Goal: Information Seeking & Learning: Learn about a topic

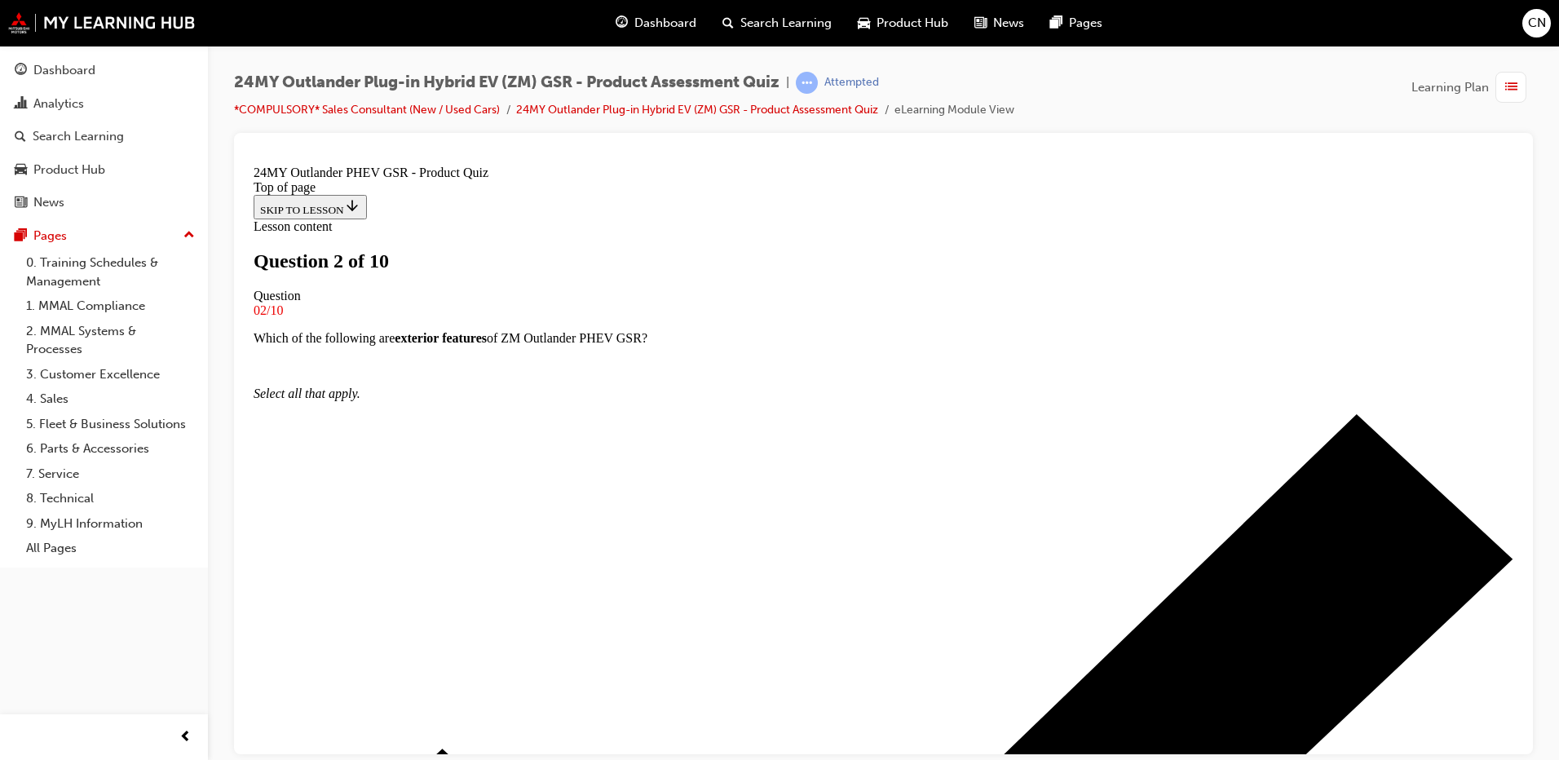
scroll to position [2, 0]
drag, startPoint x: 601, startPoint y: 453, endPoint x: 818, endPoint y: 484, distance: 219.1
copy em "24MY ZM Outlander GSR is available in both Internal Combustion Engine (ICE) and…"
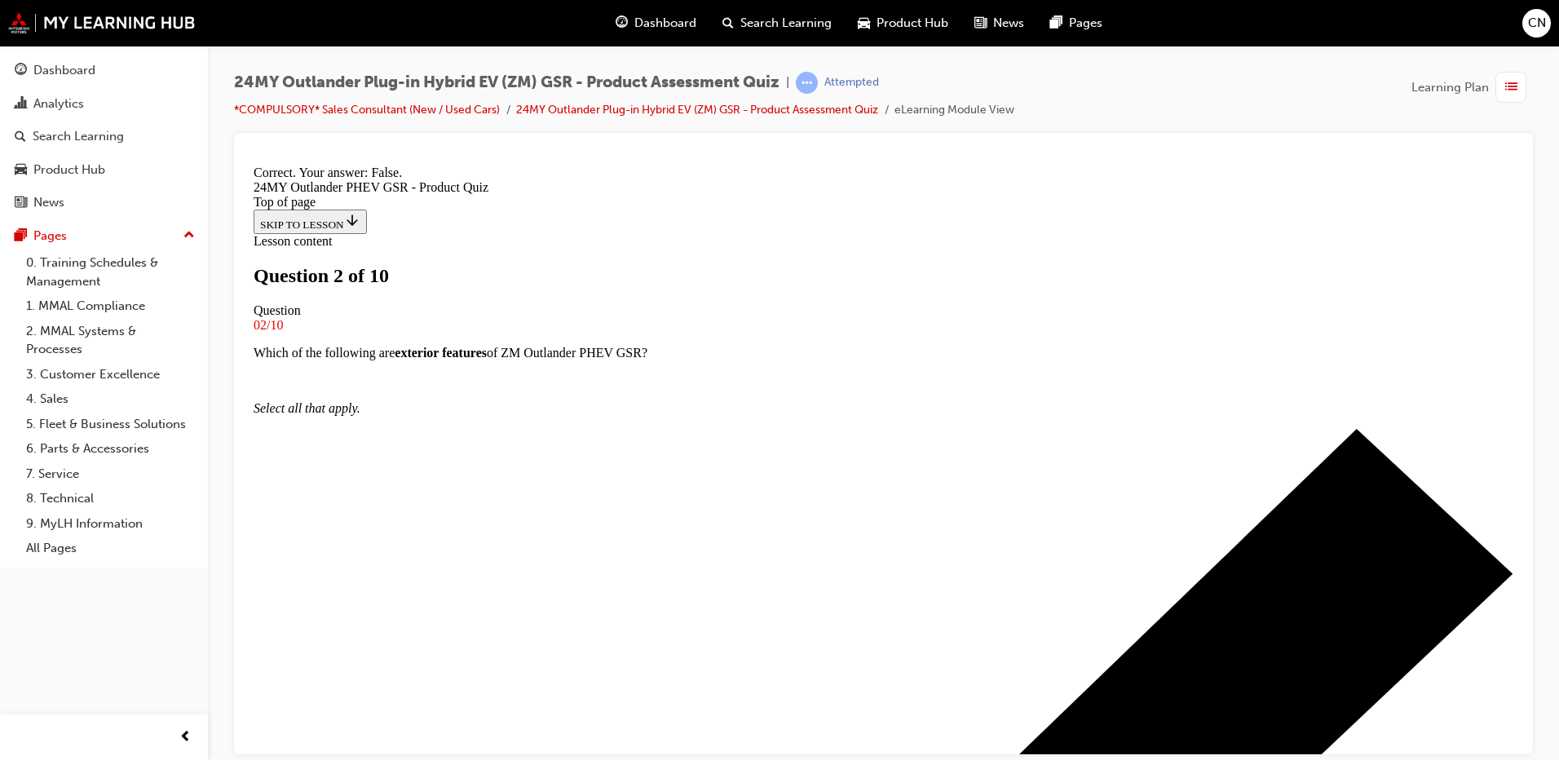
scroll to position [185, 0]
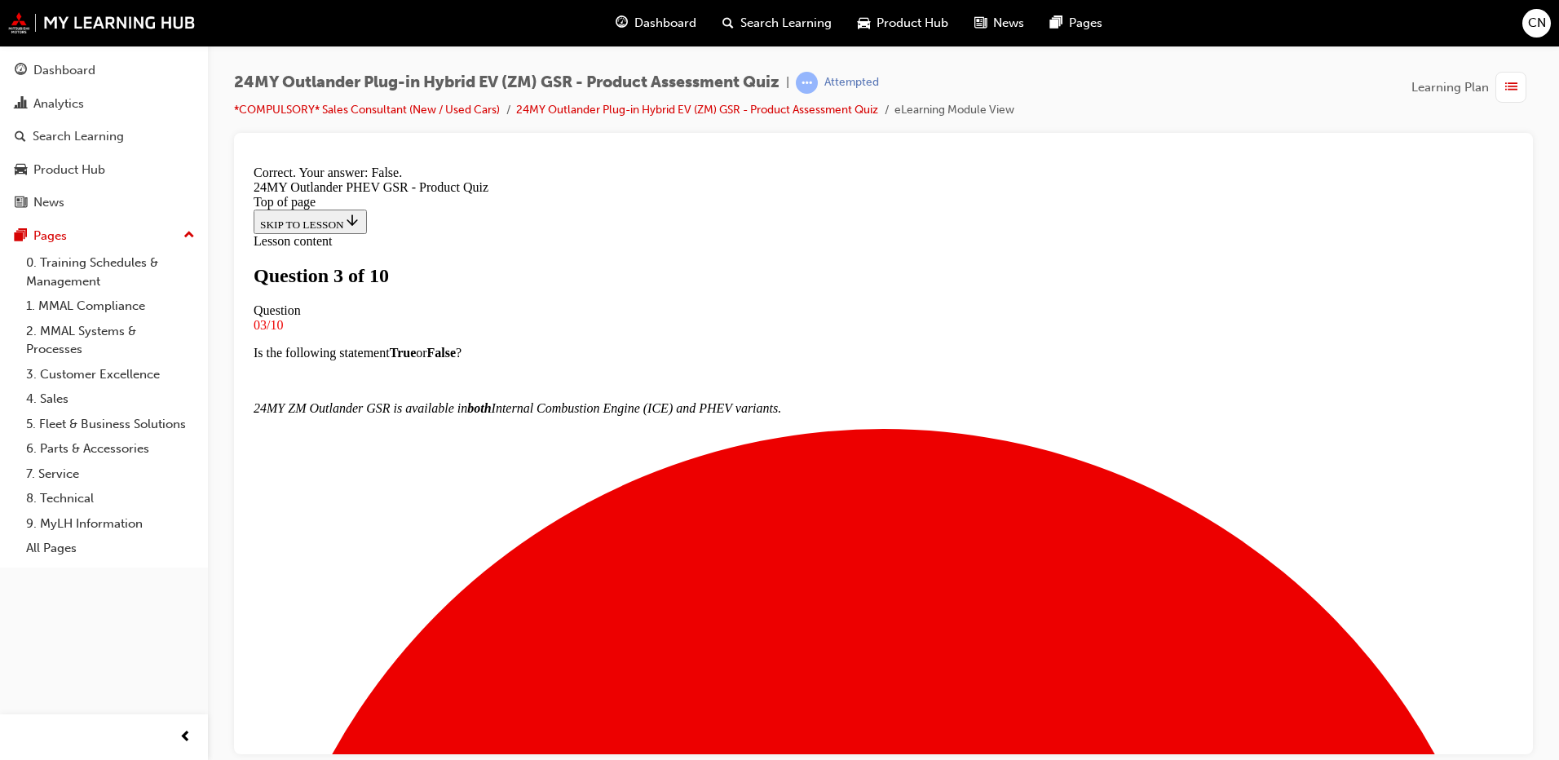
scroll to position [157, 0]
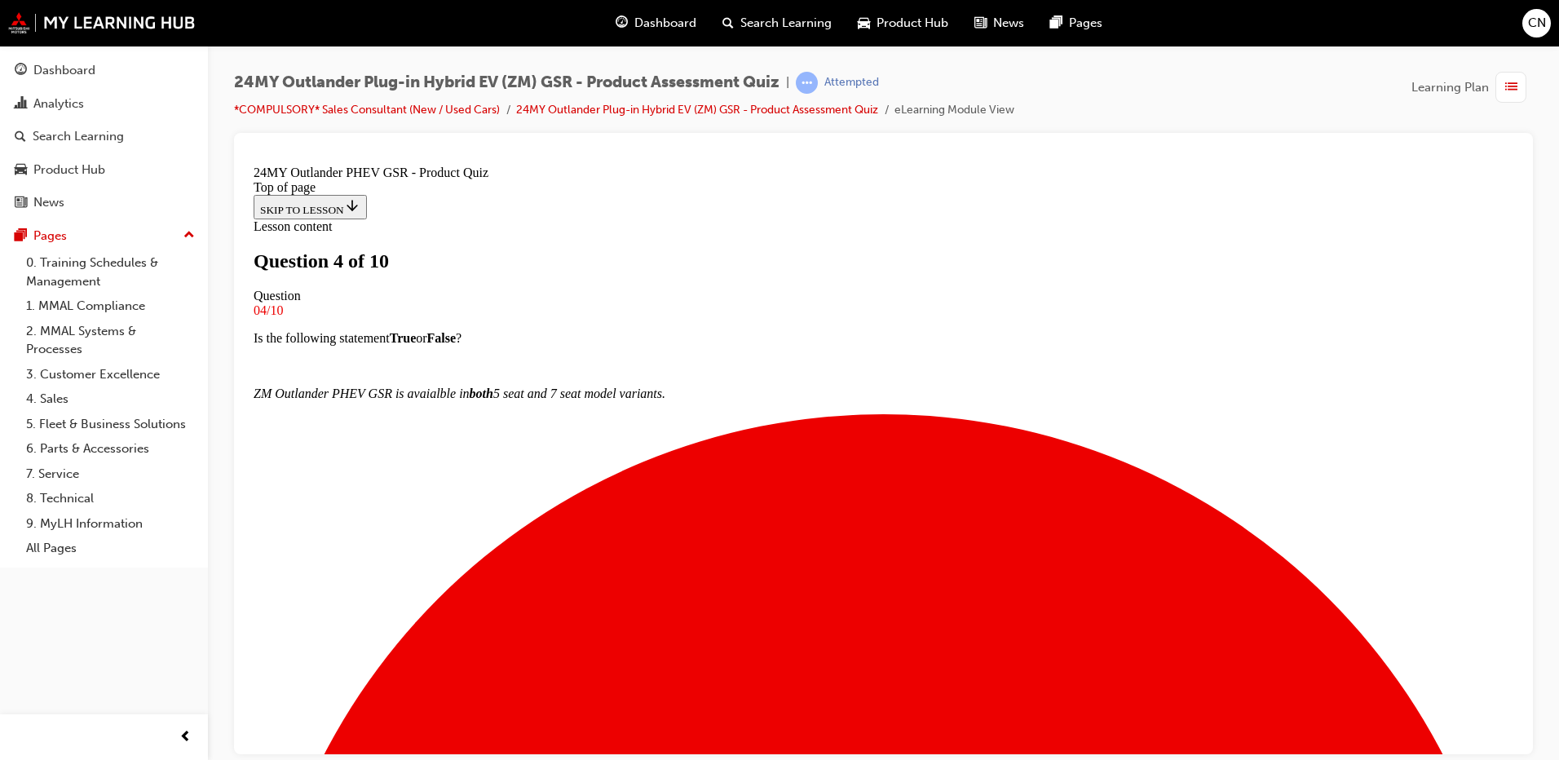
scroll to position [84, 0]
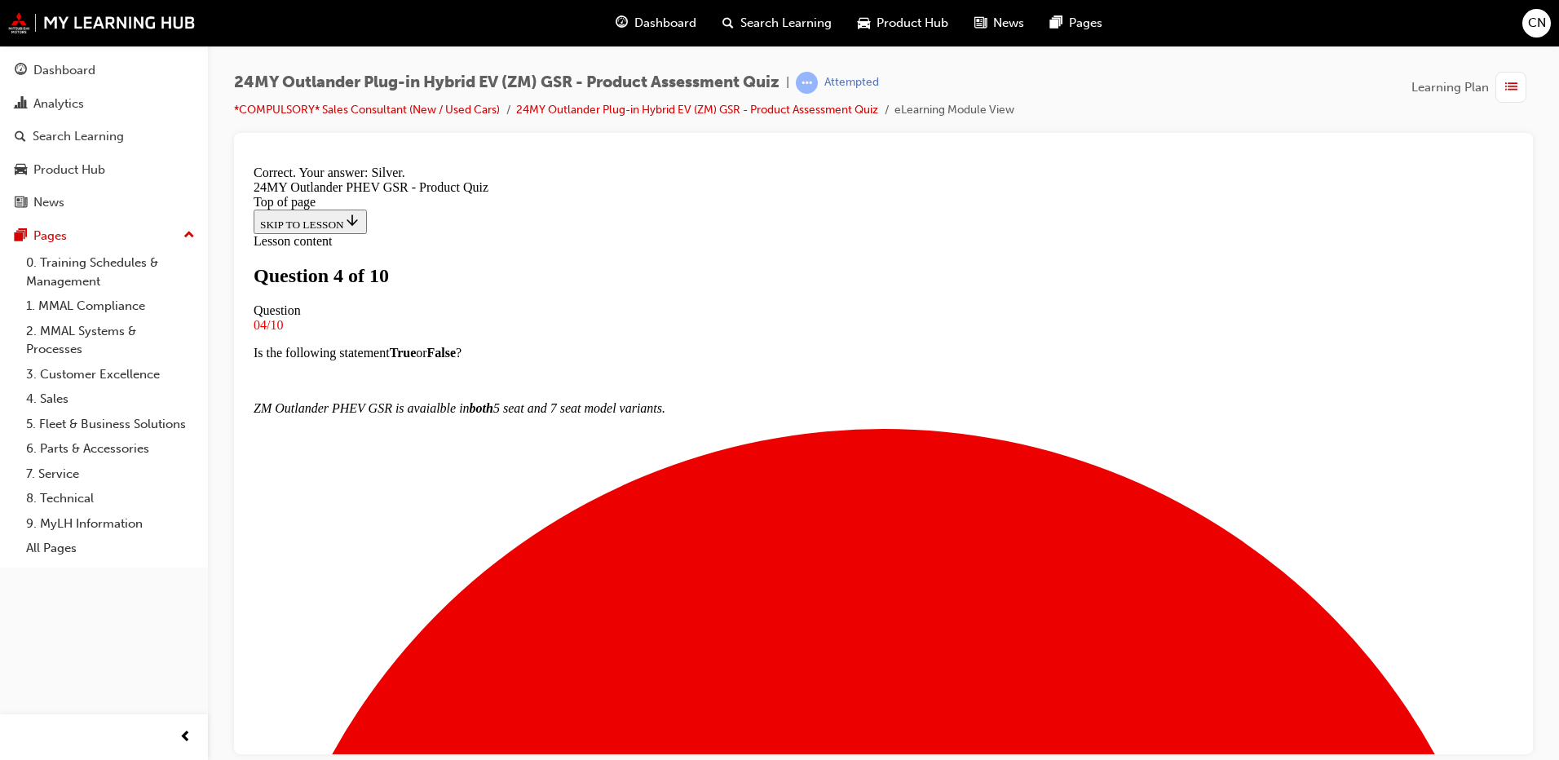
scroll to position [298, 0]
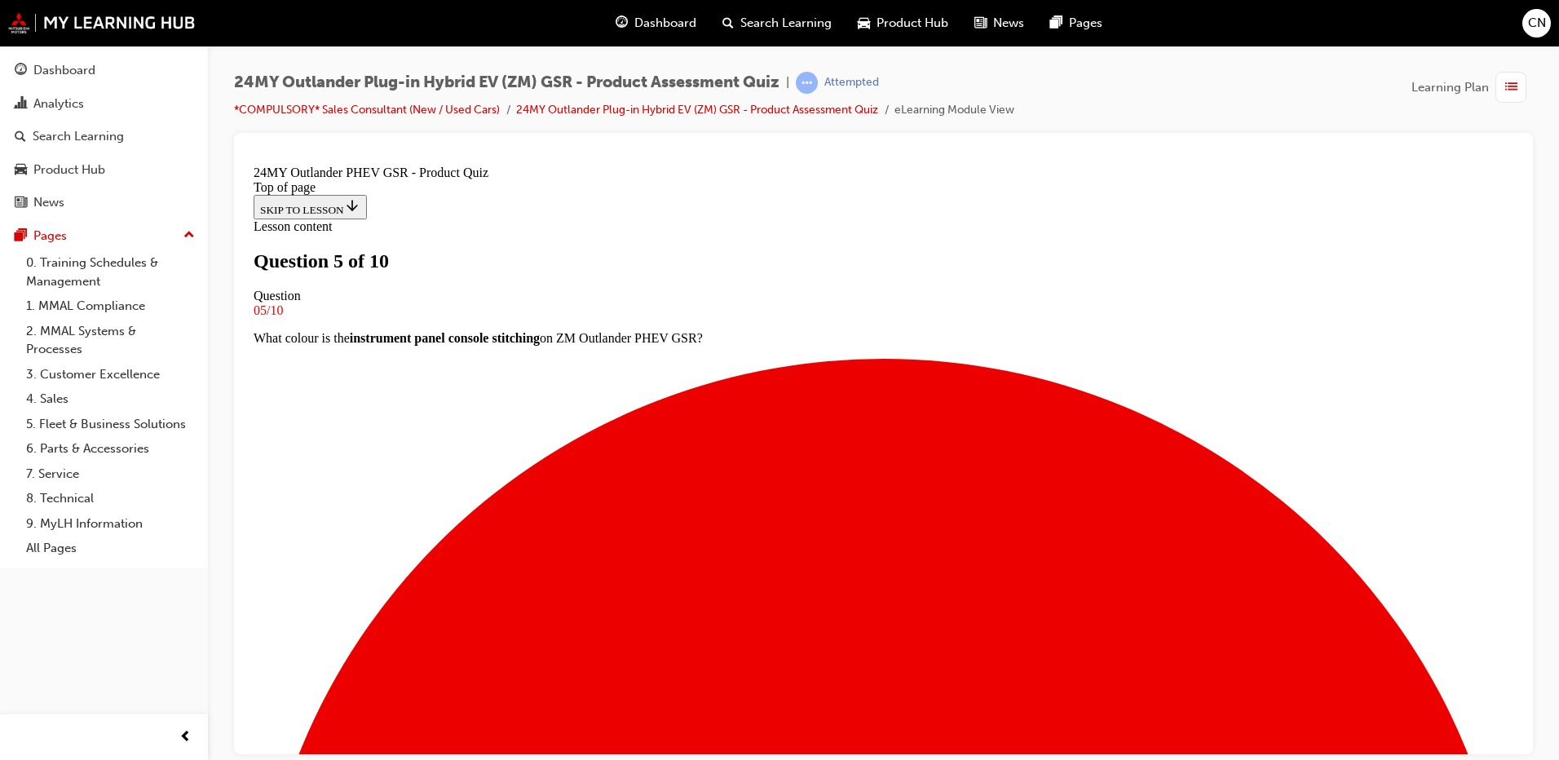
scroll to position [2, 0]
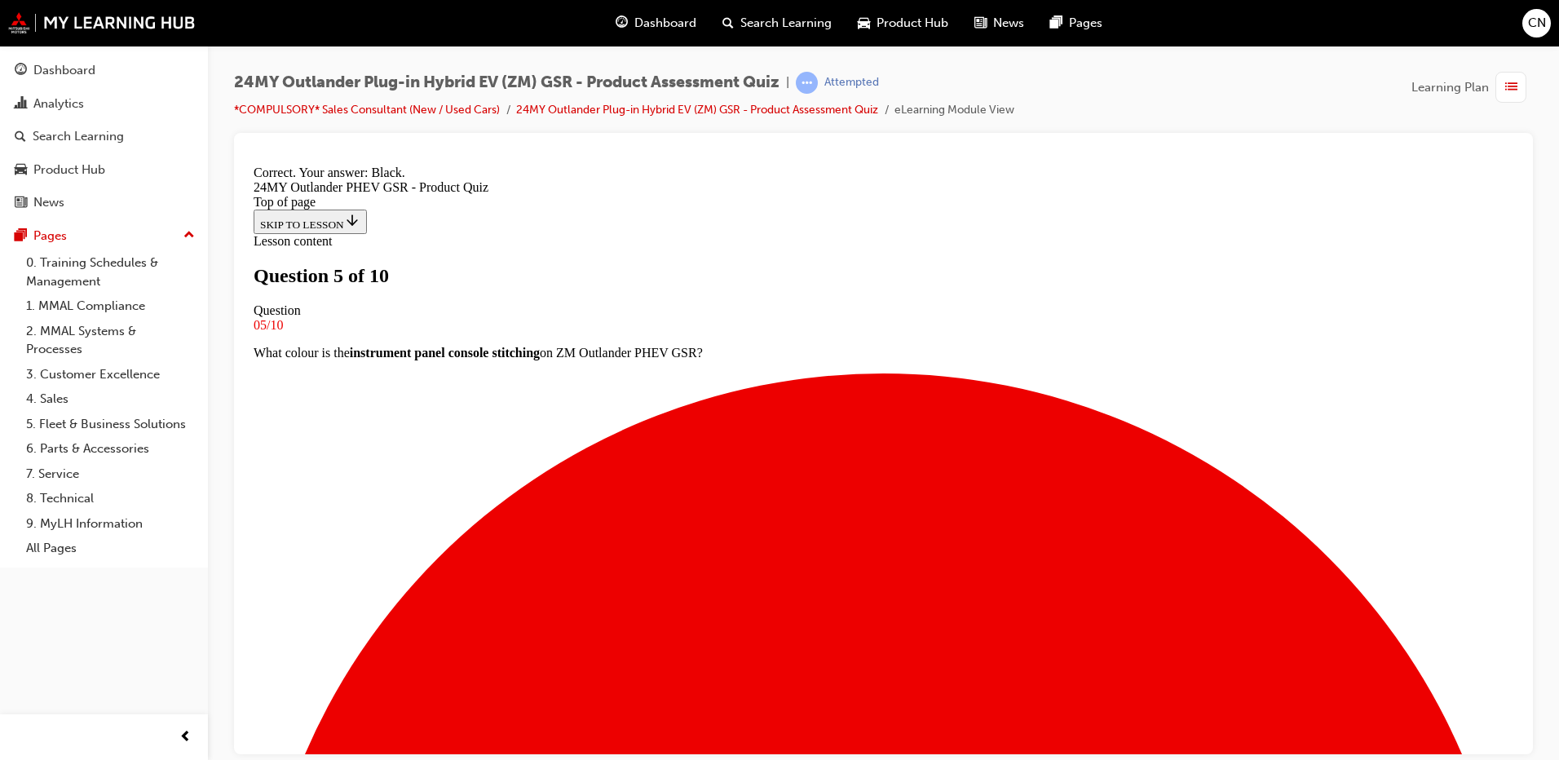
scroll to position [298, 0]
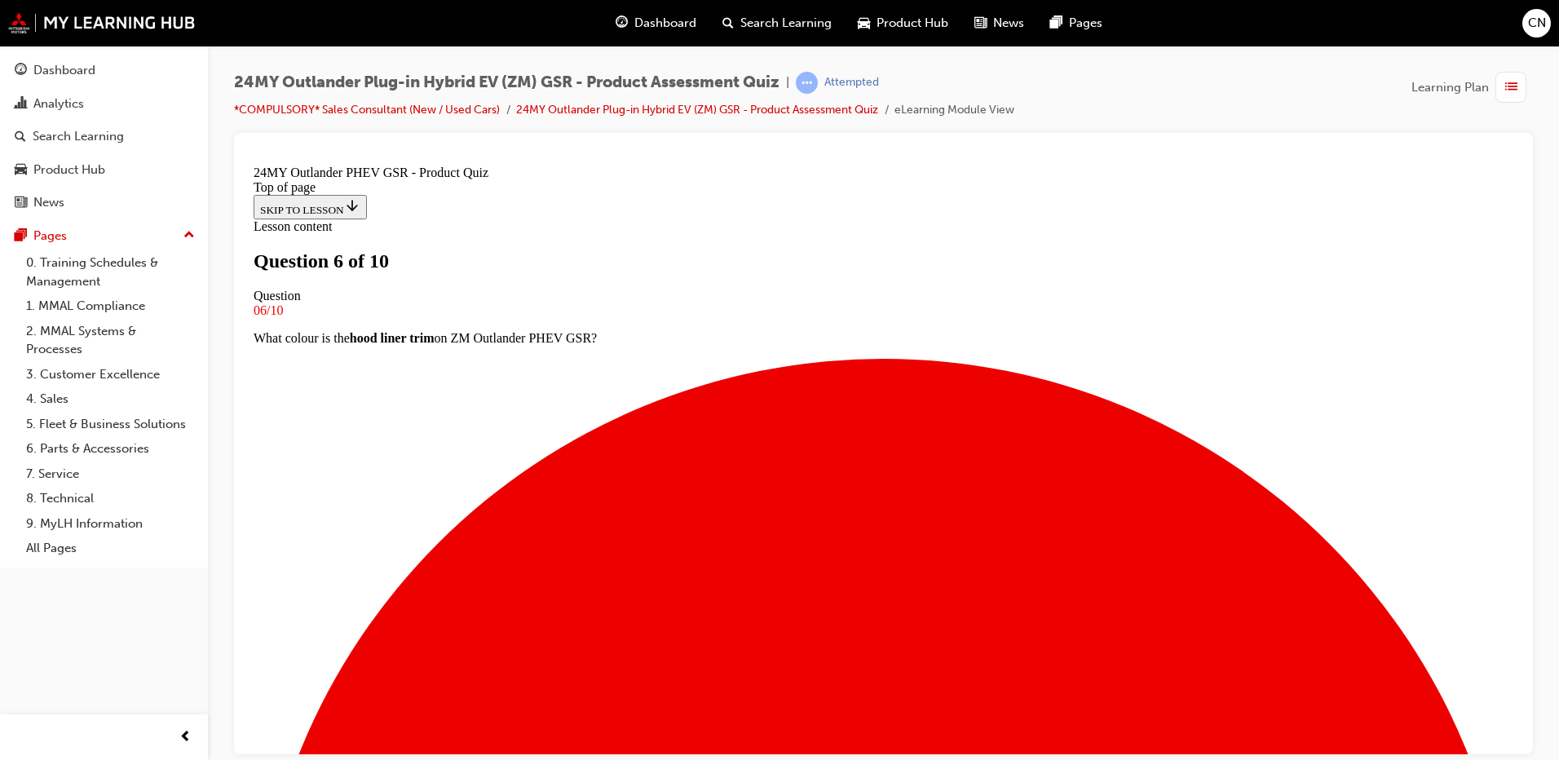
scroll to position [2, 0]
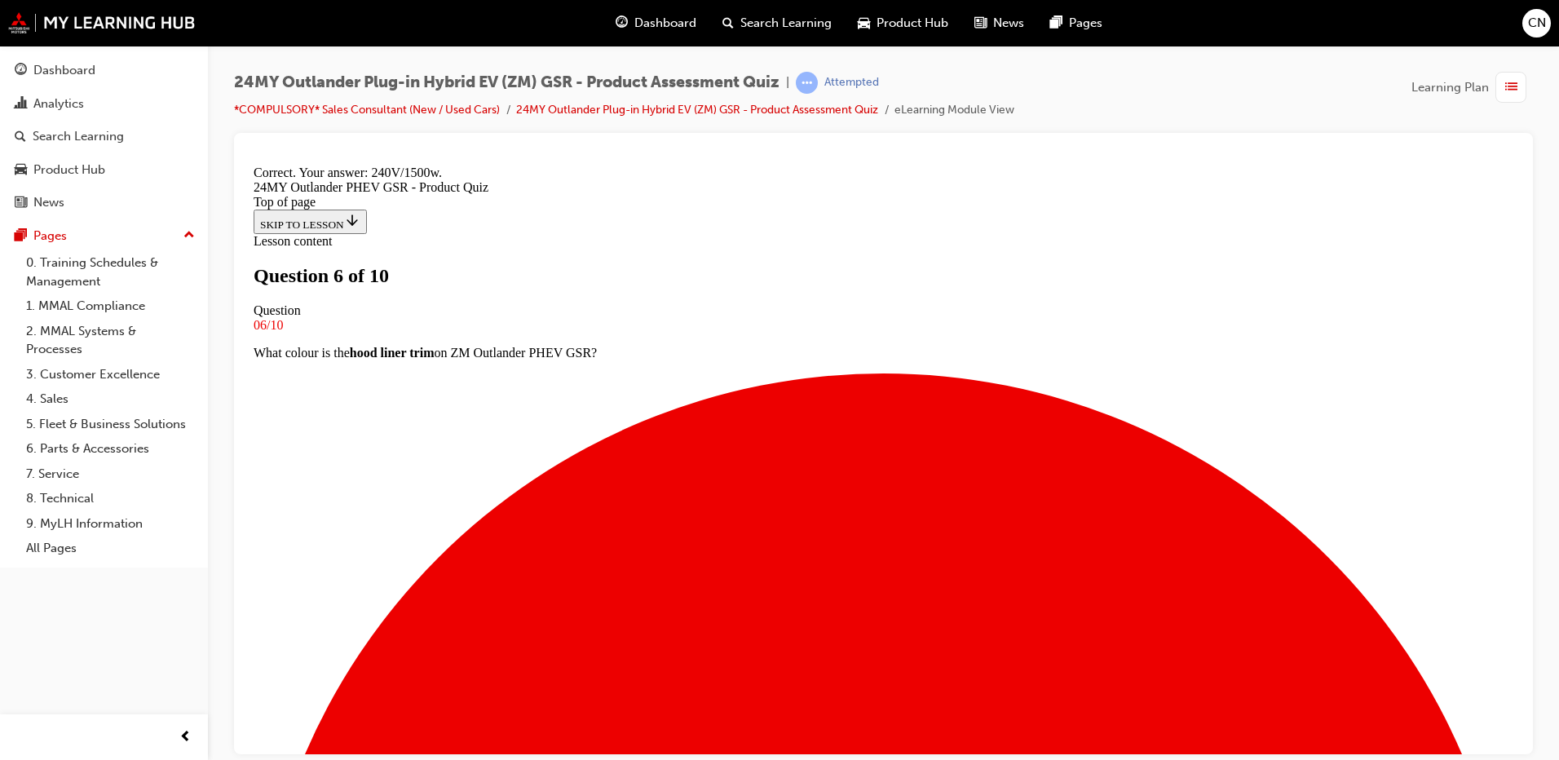
scroll to position [325, 0]
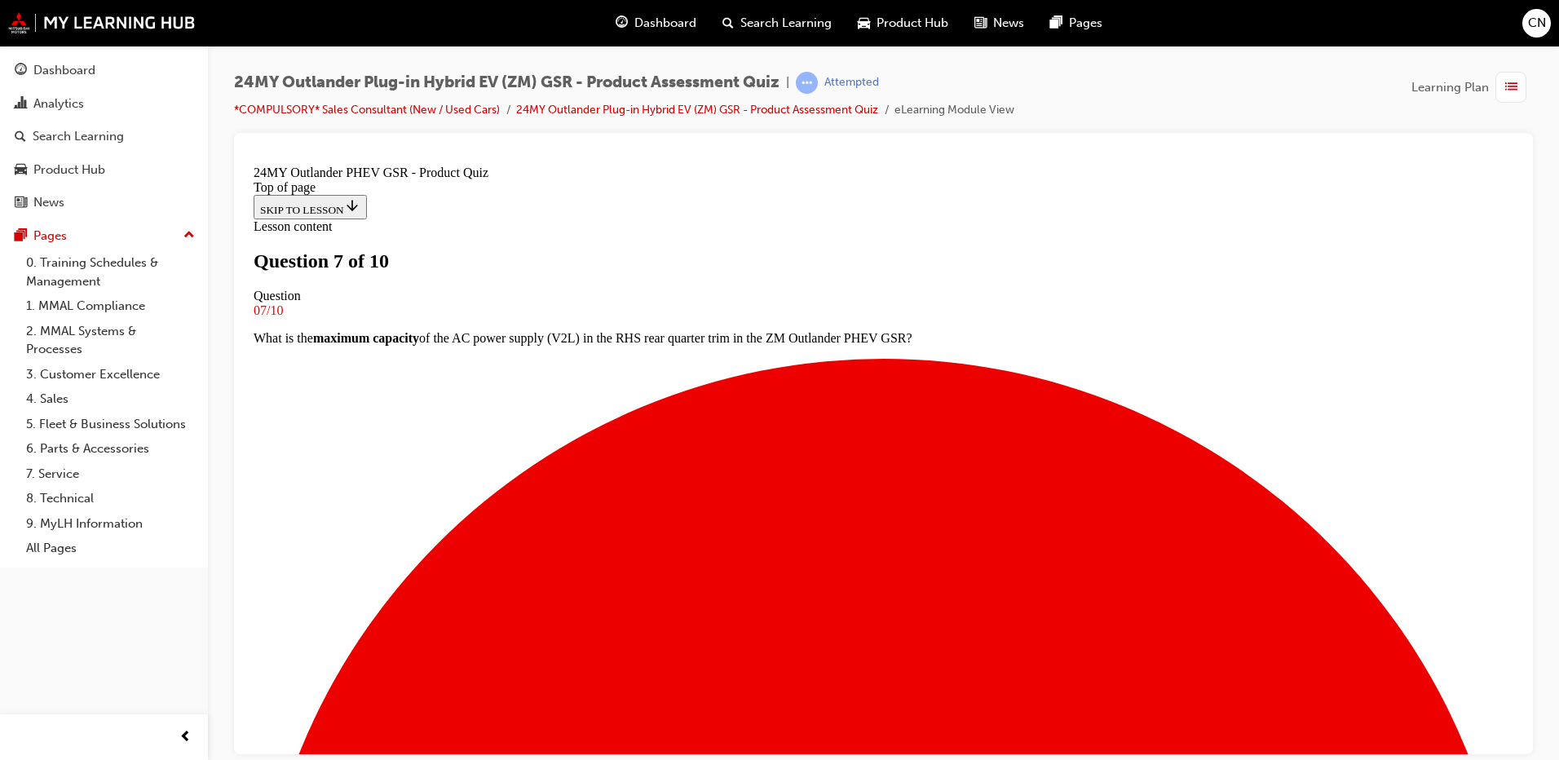
scroll to position [166, 0]
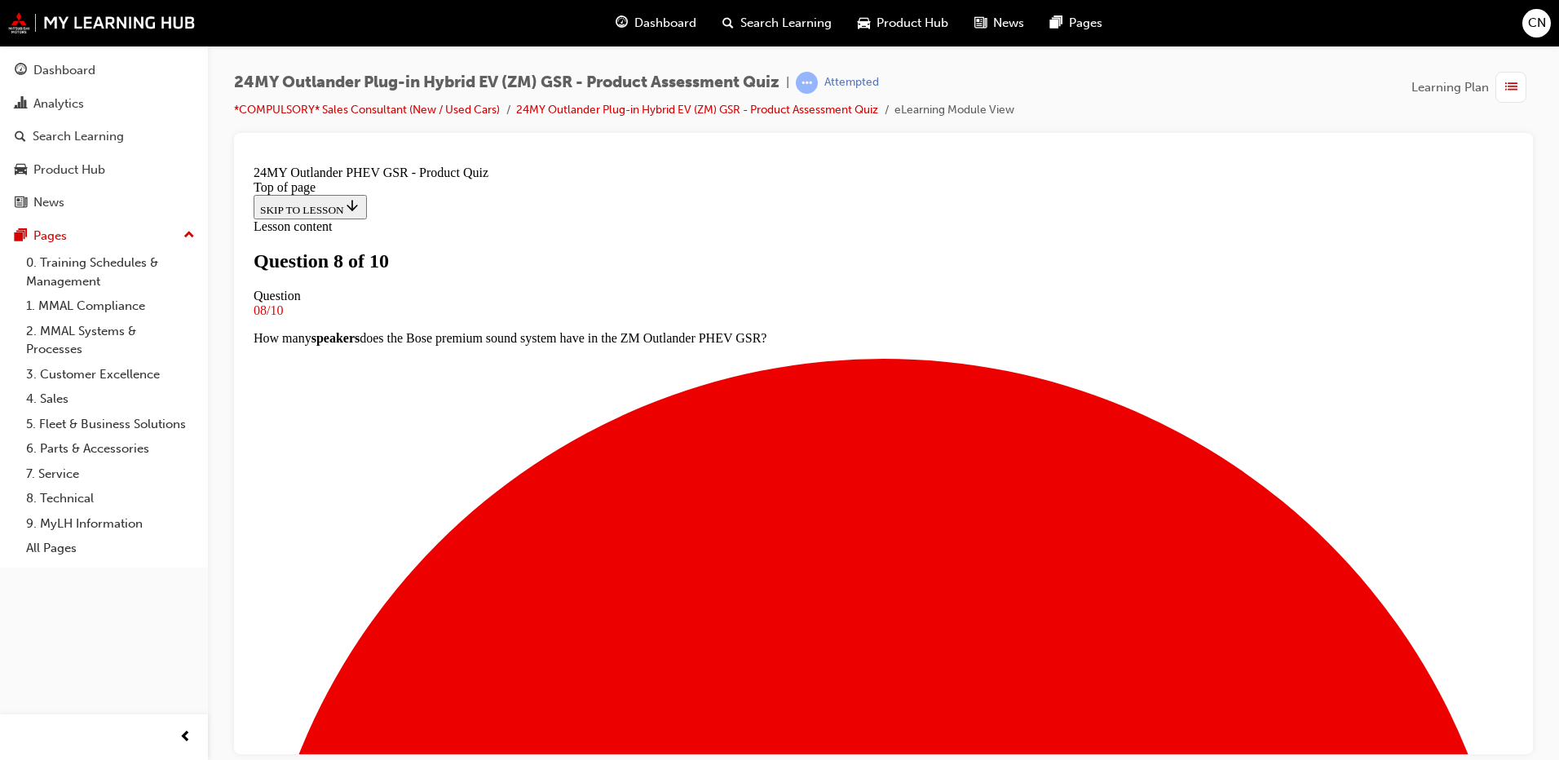
scroll to position [84, 0]
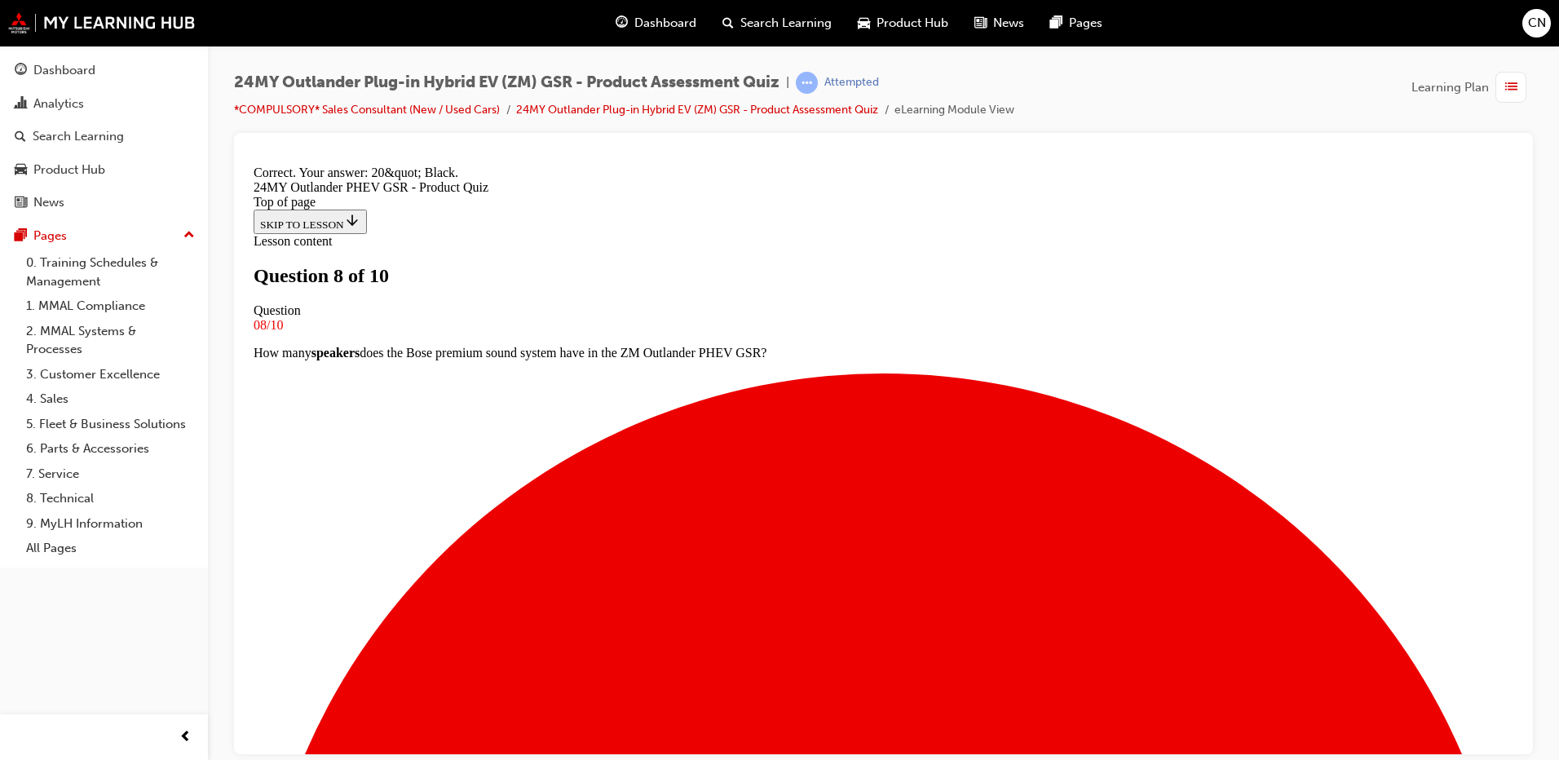
scroll to position [298, 0]
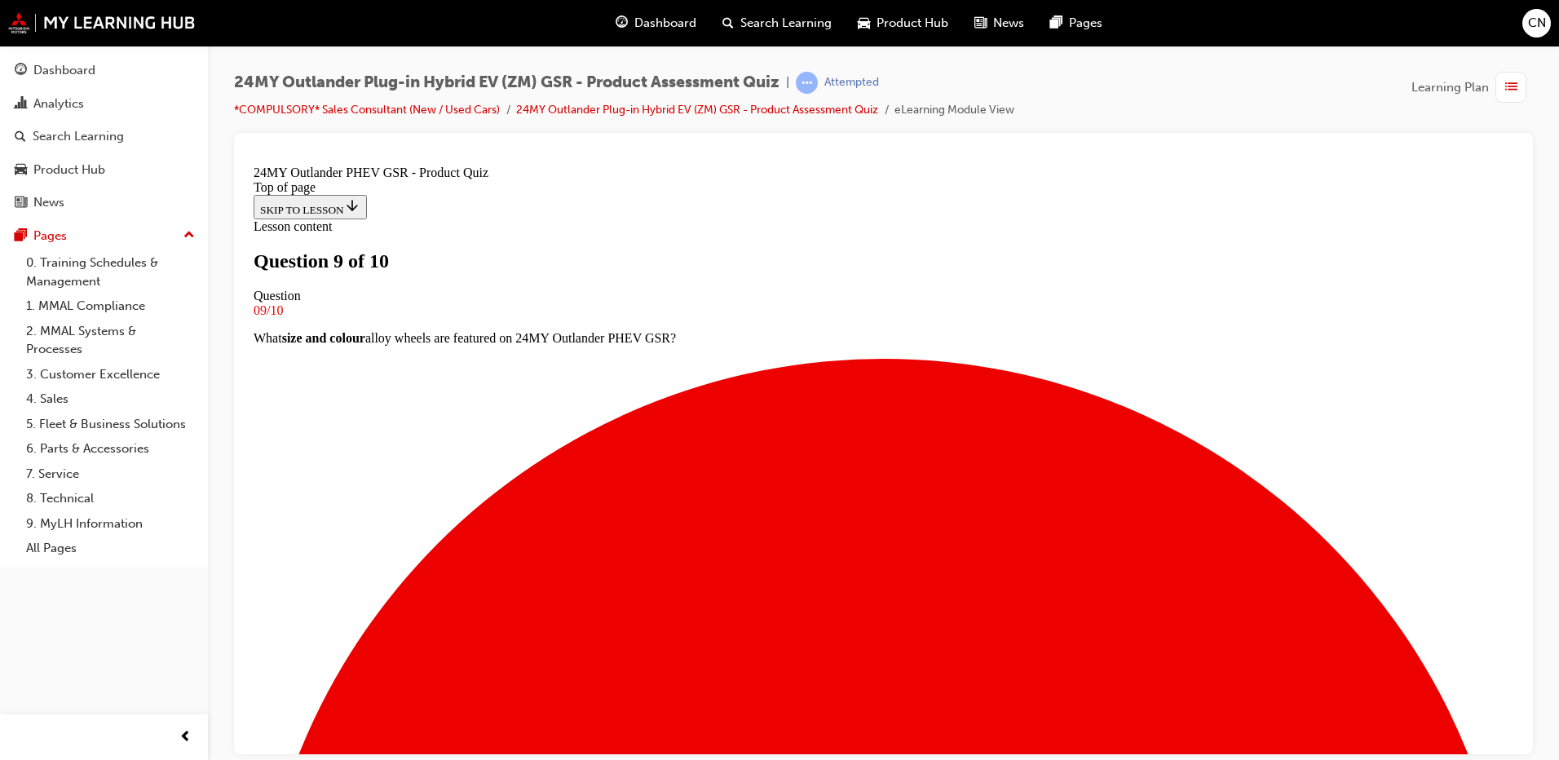
scroll to position [165, 0]
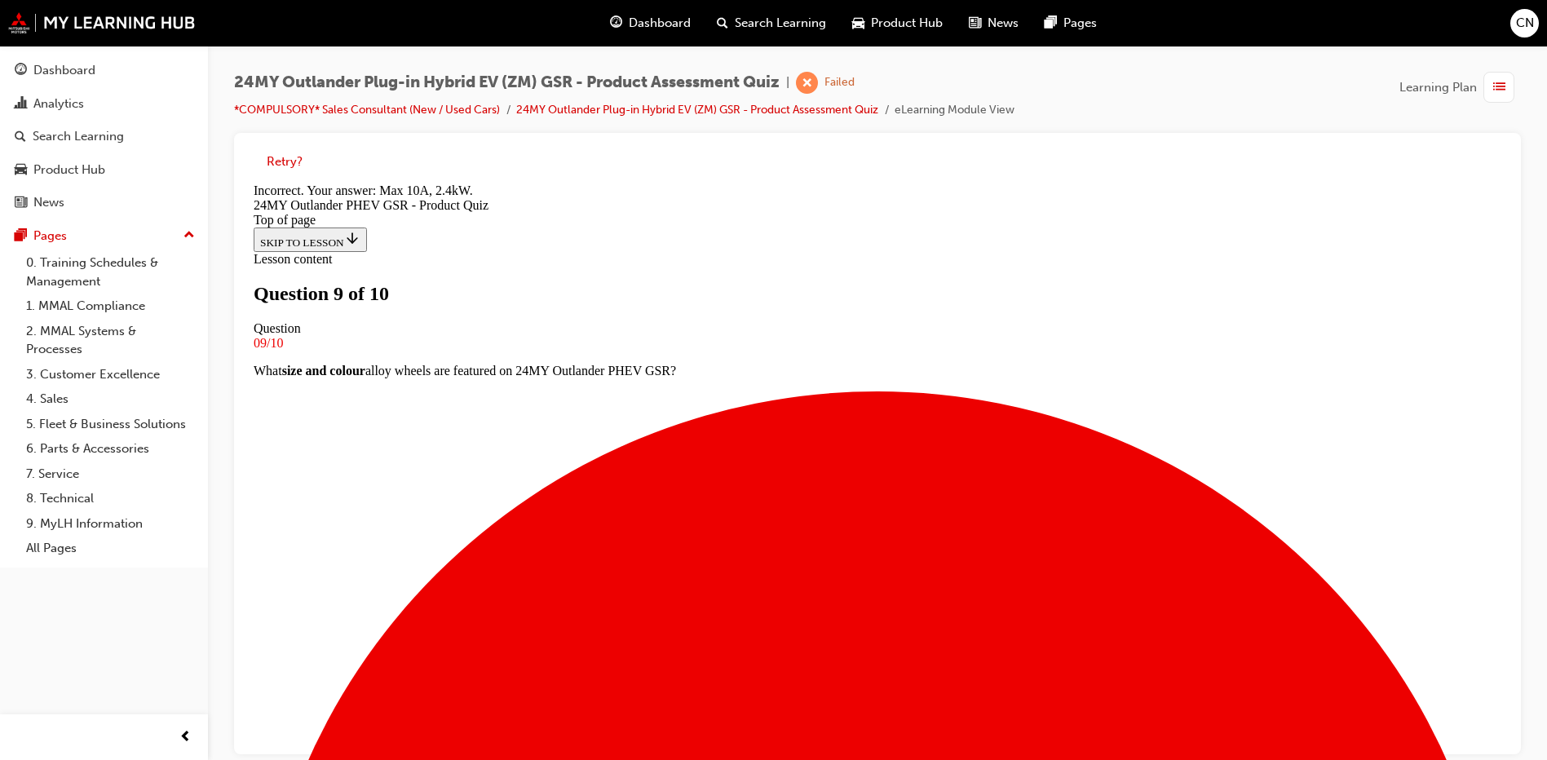
scroll to position [298, 0]
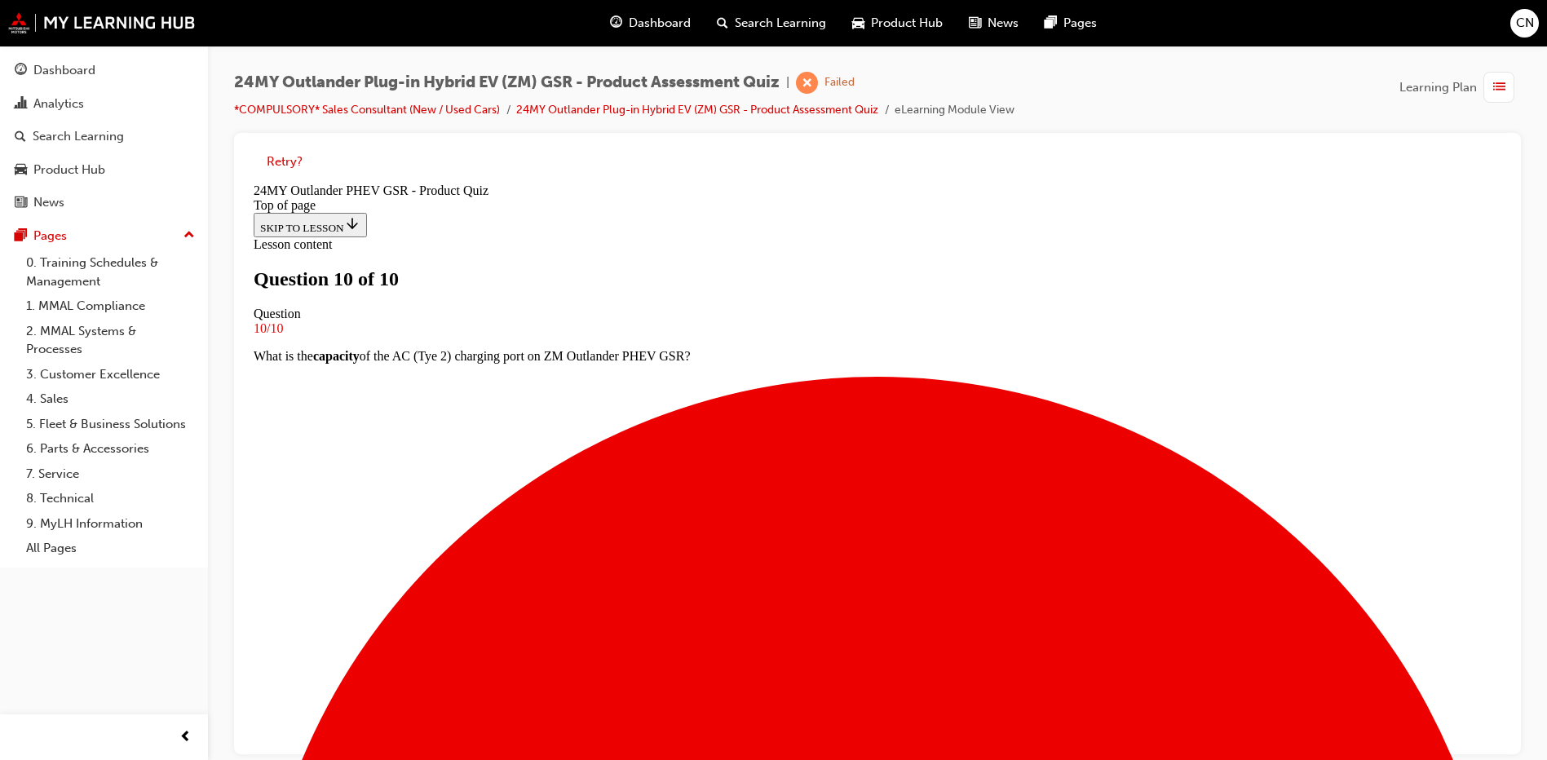
scroll to position [239, 0]
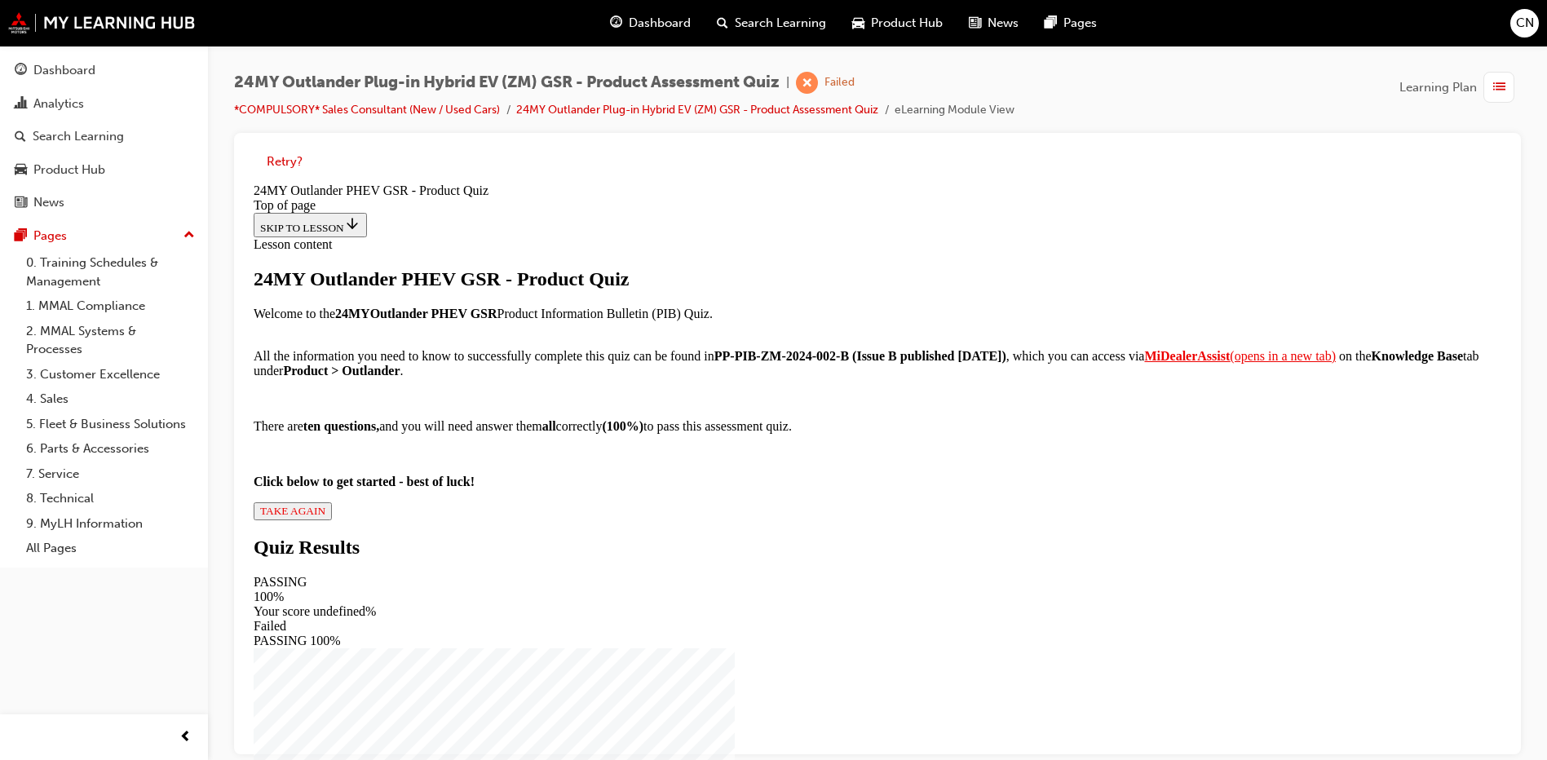
click at [1144, 363] on strong "MiDealerAssist" at bounding box center [1187, 356] width 86 height 14
